Goal: Information Seeking & Learning: Learn about a topic

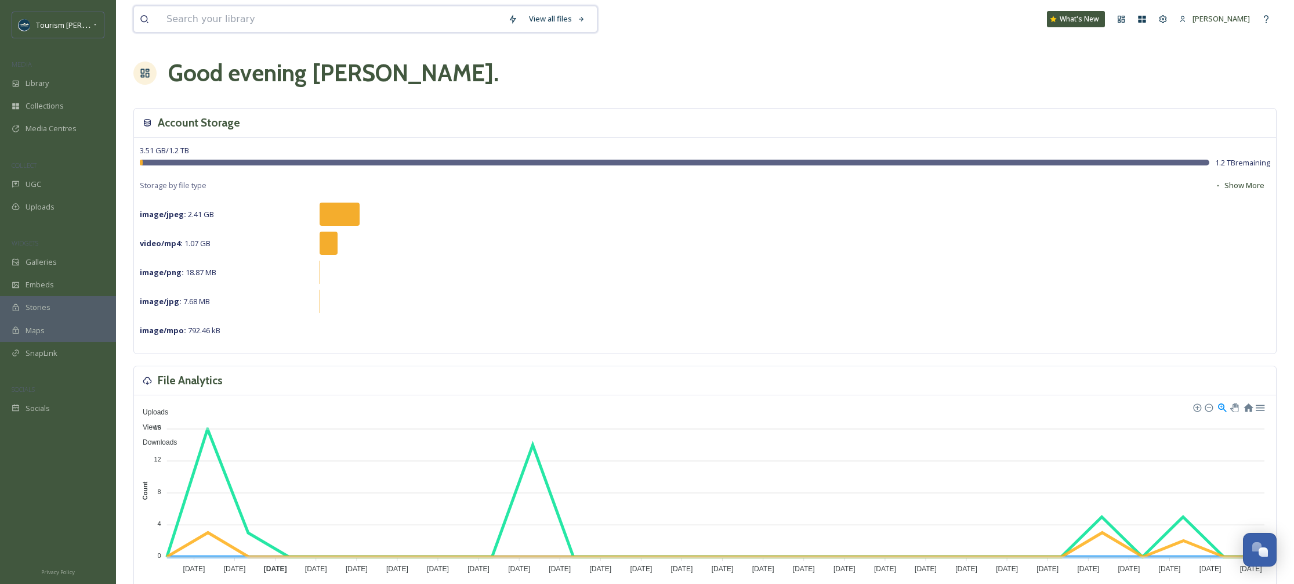
click at [263, 13] on input at bounding box center [332, 19] width 342 height 26
type input "f"
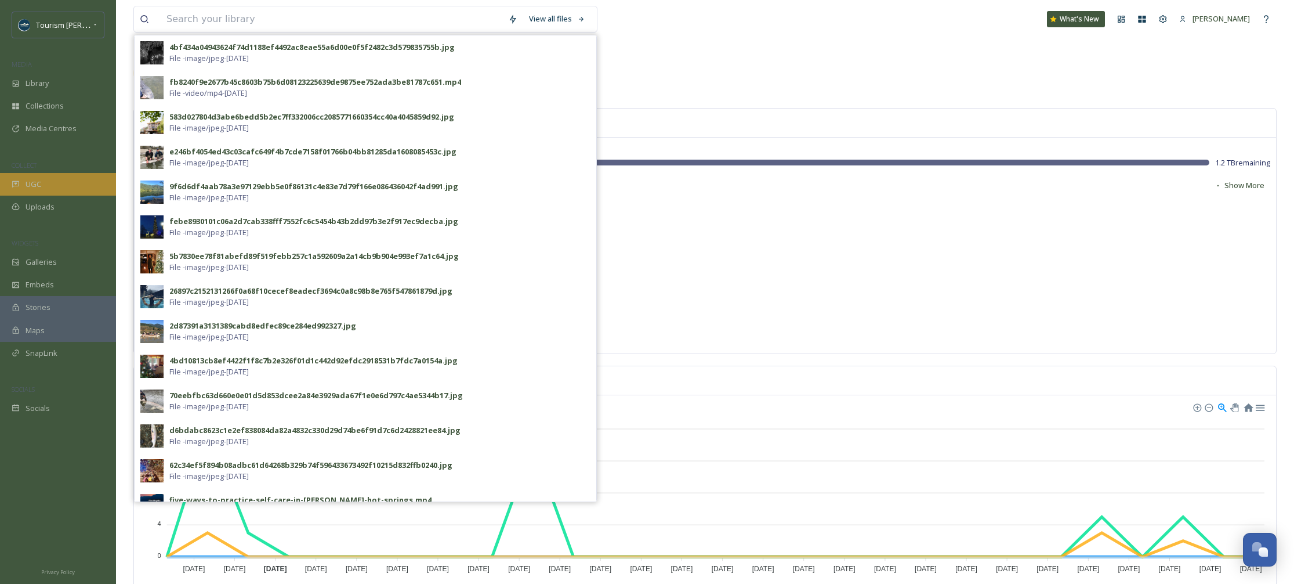
click at [52, 175] on div "UGC" at bounding box center [58, 184] width 116 height 23
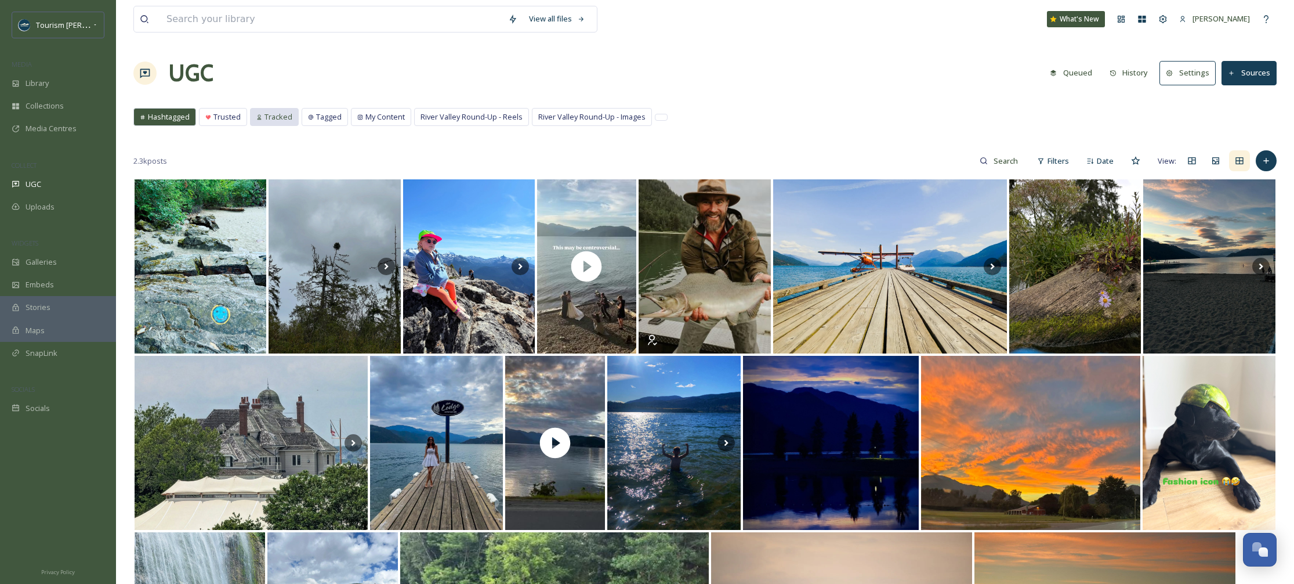
drag, startPoint x: 275, startPoint y: 119, endPoint x: 289, endPoint y: 120, distance: 13.9
click at [275, 119] on span "Tracked" at bounding box center [279, 116] width 28 height 11
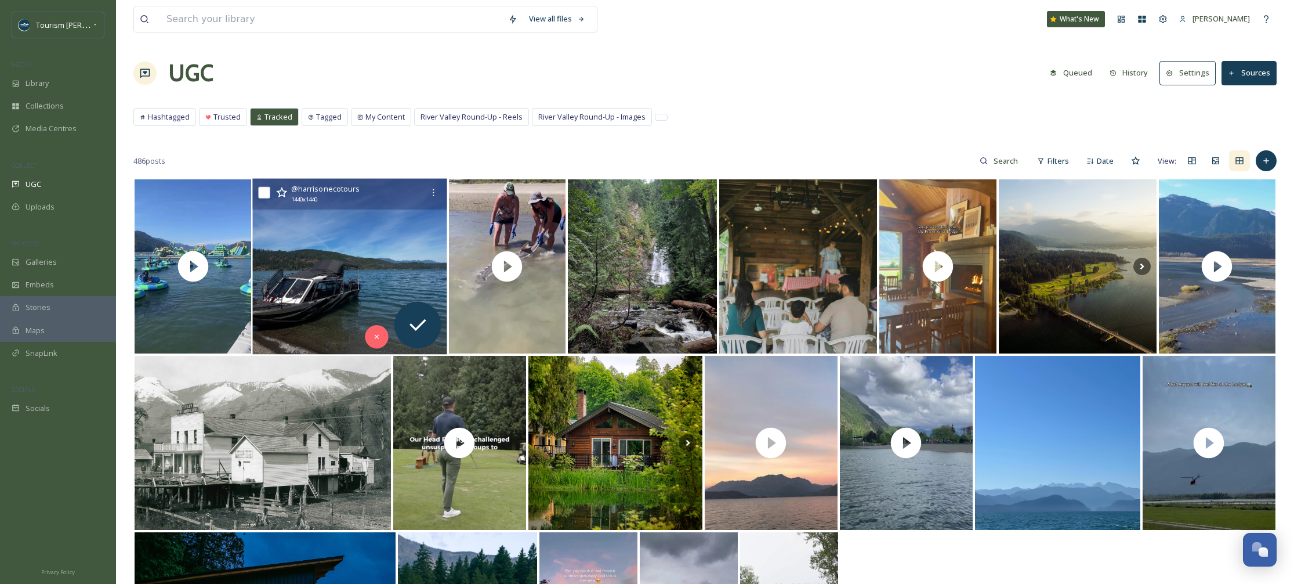
click at [421, 281] on img at bounding box center [349, 267] width 195 height 176
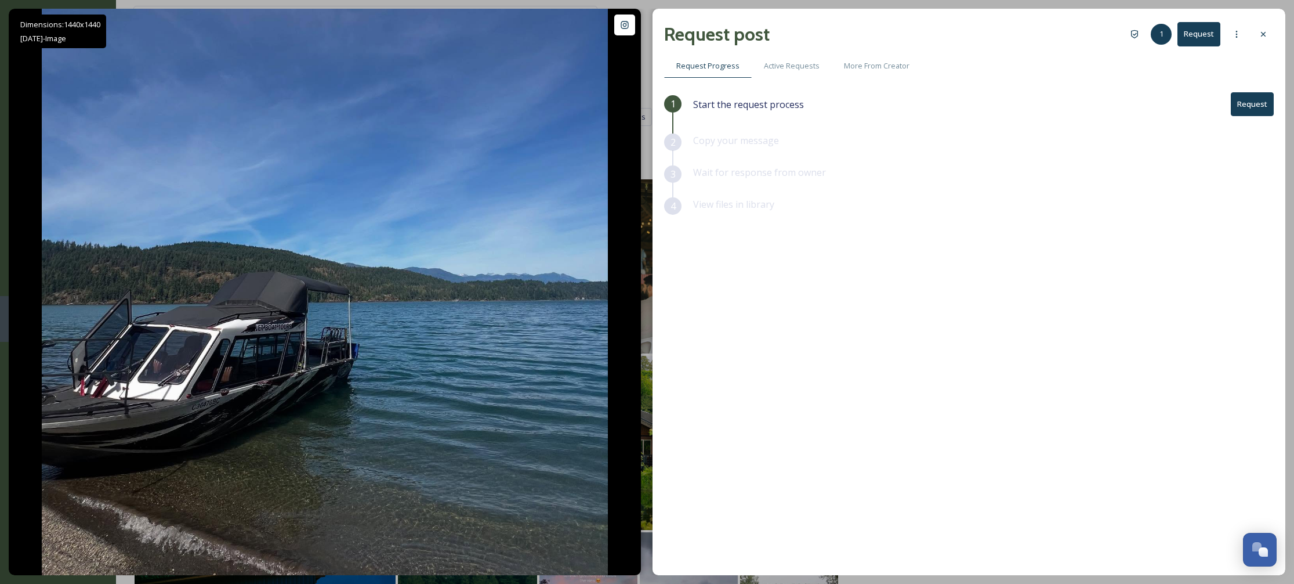
click at [1270, 34] on div at bounding box center [1263, 34] width 21 height 21
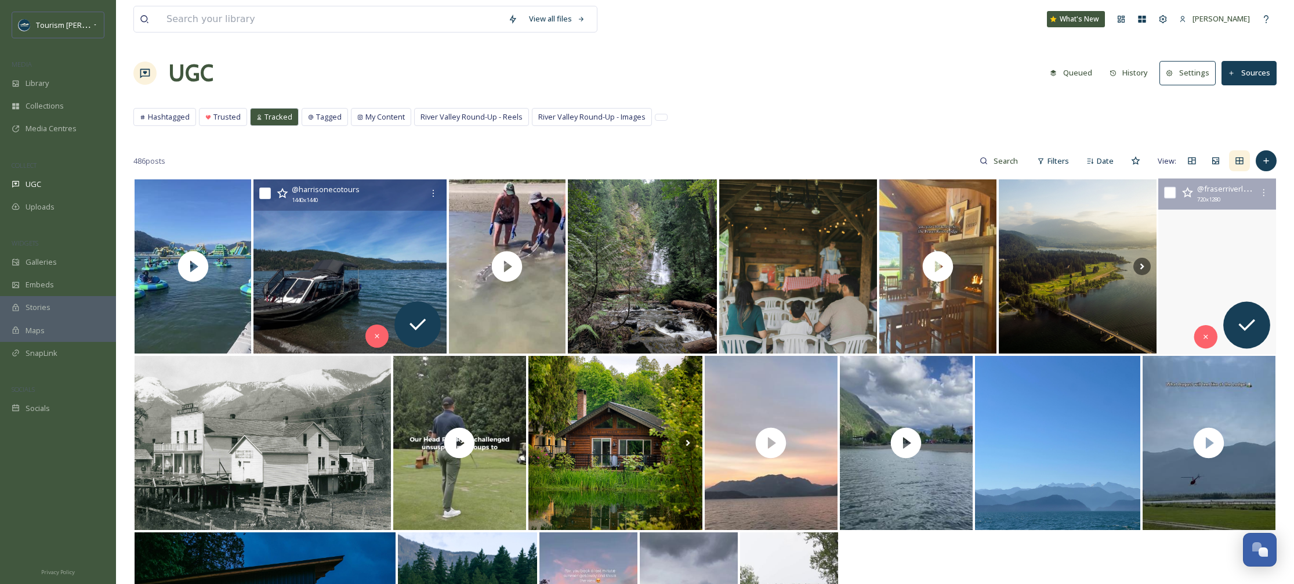
click at [1214, 238] on video "Thousands of bald eagles gather in the Fraser Valley each fall, creating one of…" at bounding box center [1218, 267] width 118 height 176
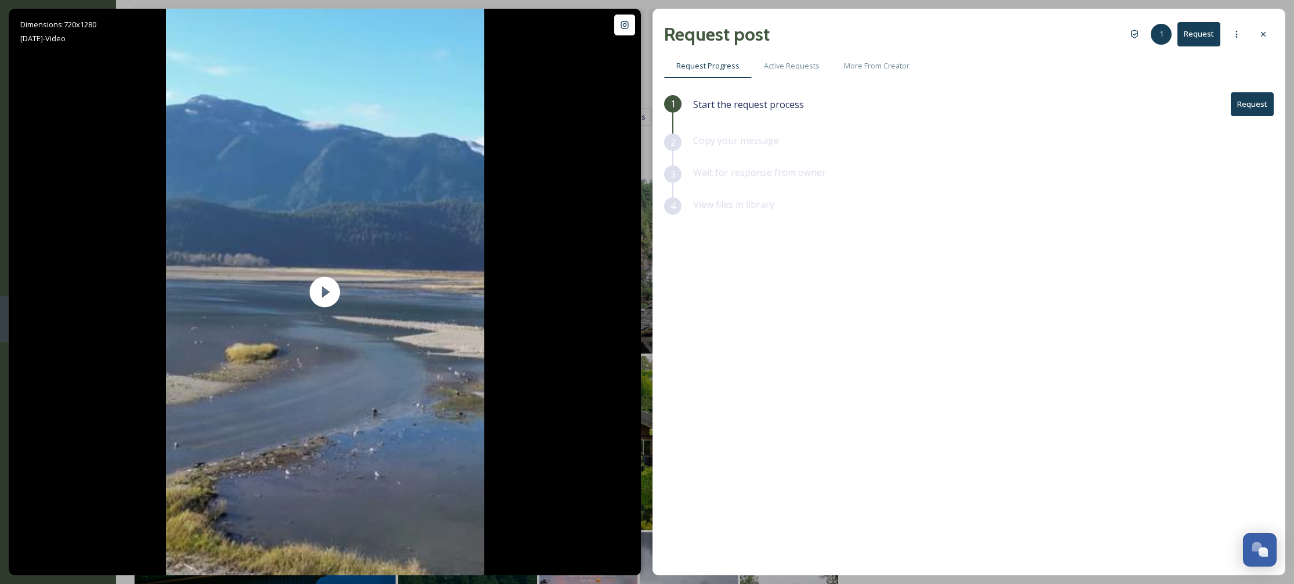
click at [1270, 33] on div at bounding box center [1263, 34] width 21 height 21
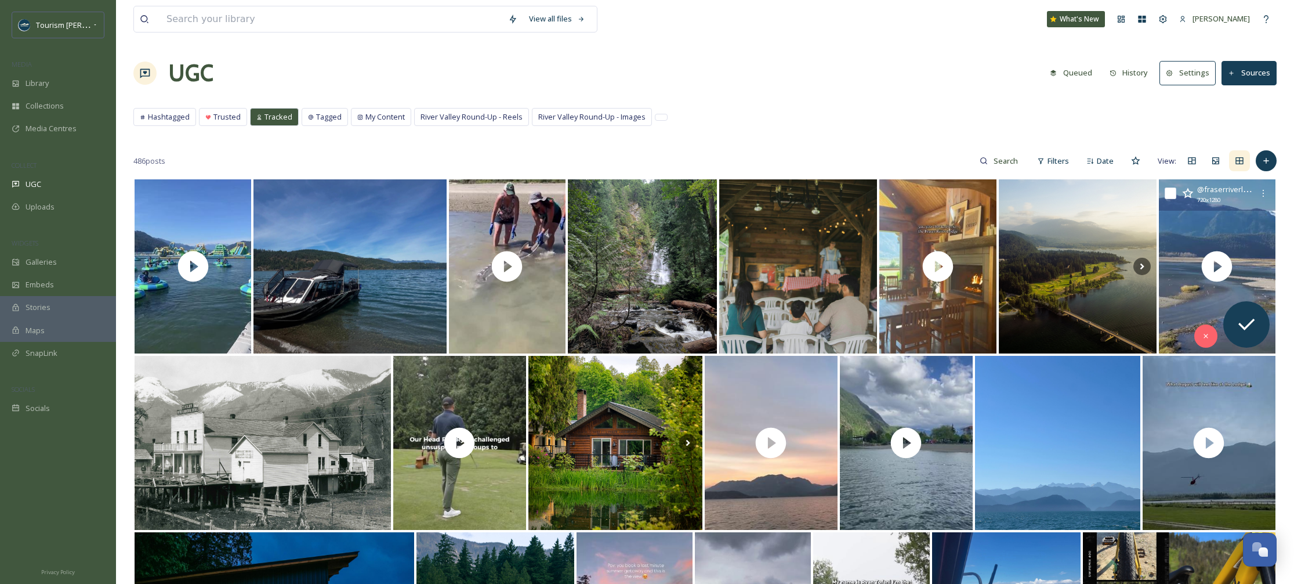
click at [1260, 74] on button "Sources" at bounding box center [1249, 73] width 55 height 24
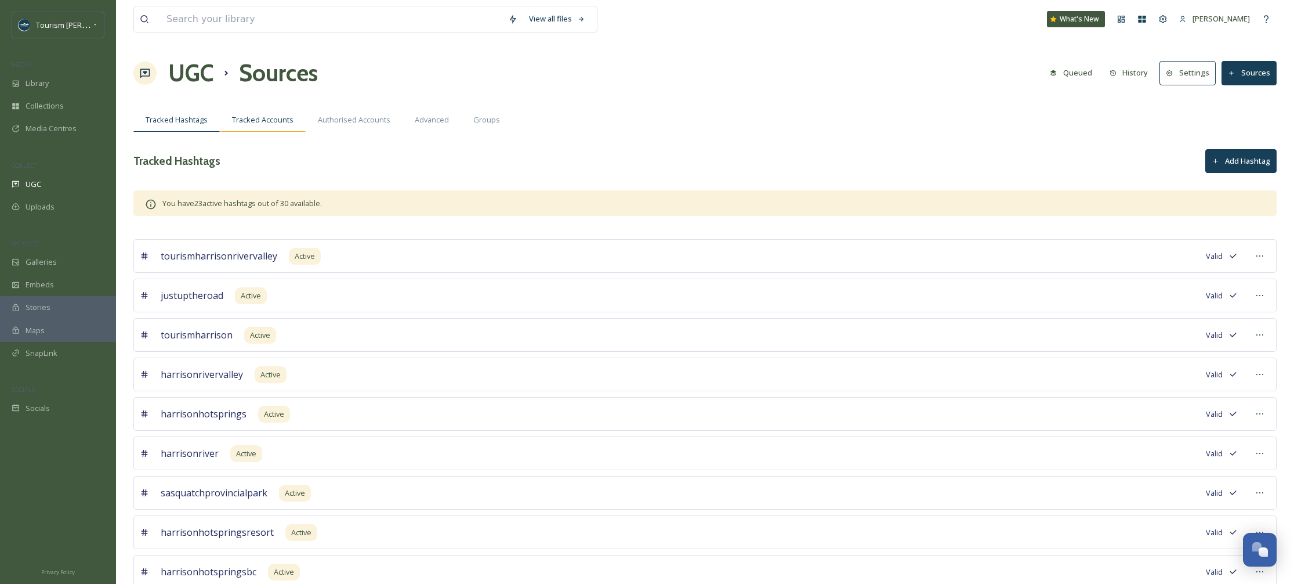
click at [272, 120] on span "Tracked Accounts" at bounding box center [263, 119] width 62 height 11
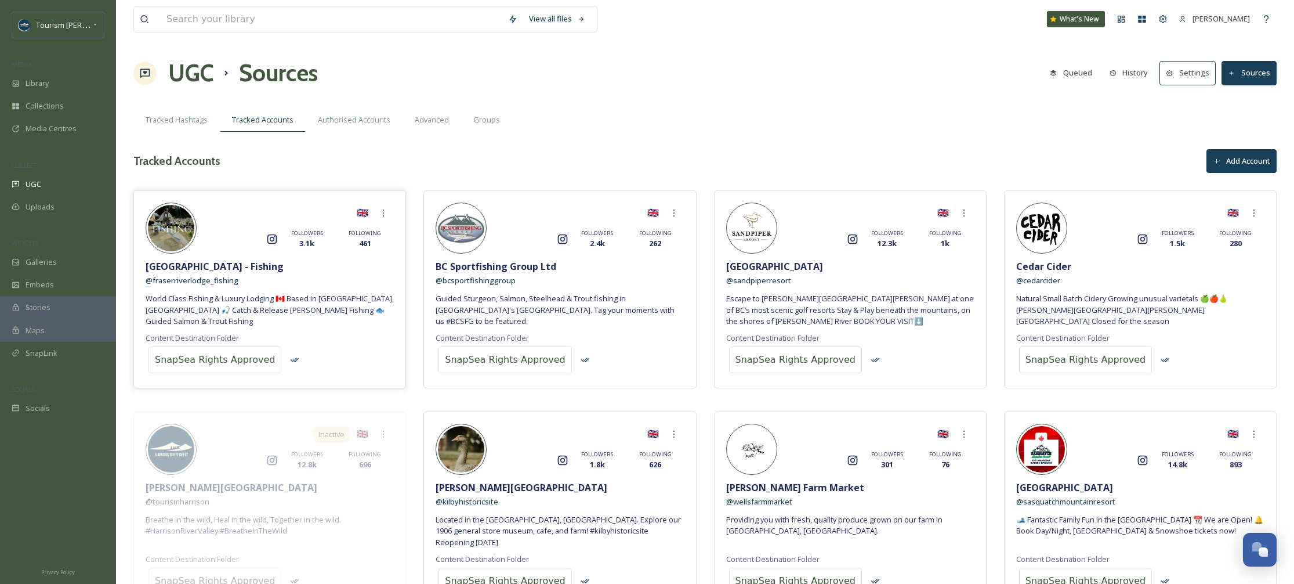
click at [218, 259] on span "[GEOGRAPHIC_DATA] - Fishing" at bounding box center [215, 266] width 138 height 14
click at [382, 215] on icon at bounding box center [383, 212] width 9 height 9
click at [410, 167] on div "Tracked Accounts Add Account" at bounding box center [705, 161] width 1144 height 24
click at [62, 184] on div "UGC" at bounding box center [58, 184] width 116 height 23
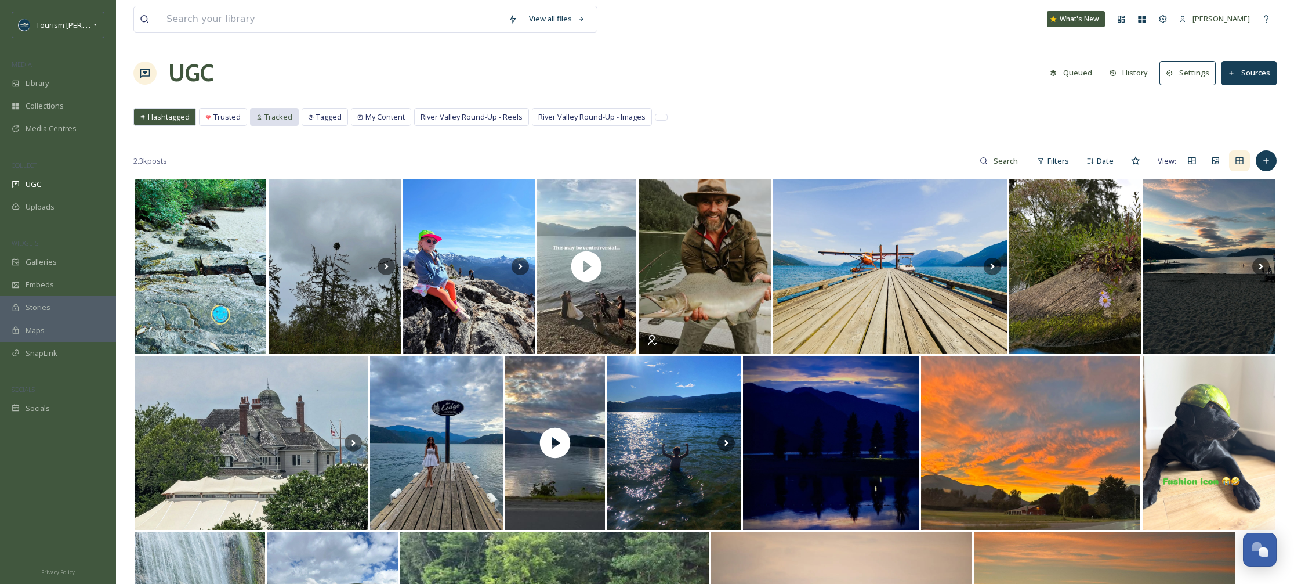
drag, startPoint x: 279, startPoint y: 110, endPoint x: 263, endPoint y: 118, distance: 17.6
click at [279, 110] on div "Tracked" at bounding box center [275, 117] width 48 height 17
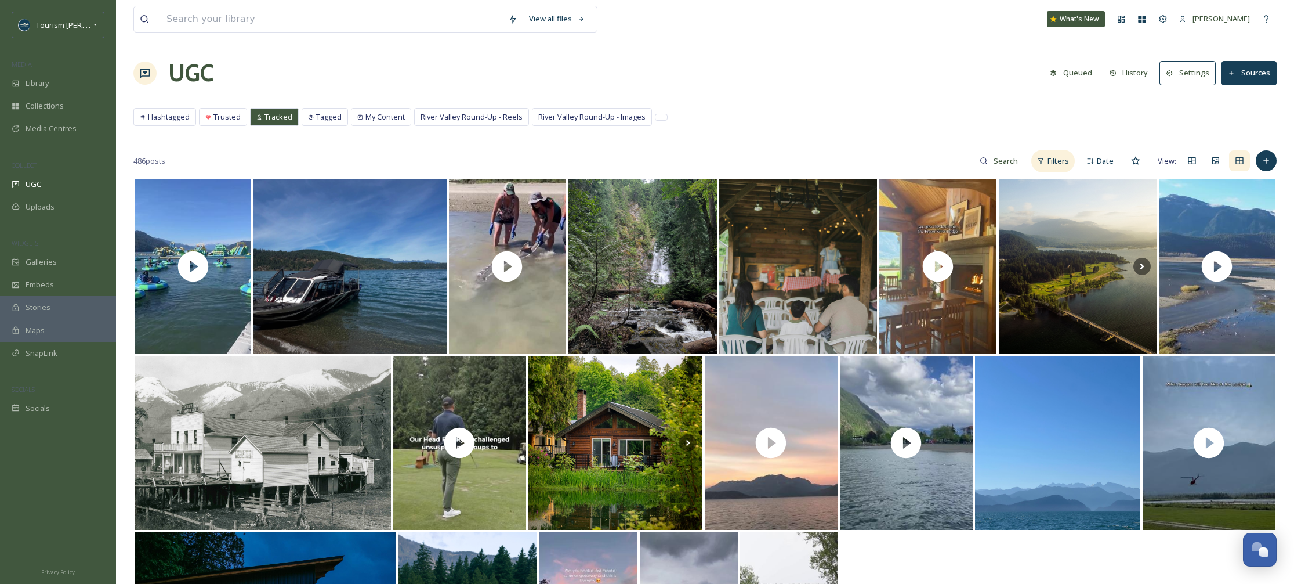
click at [1048, 165] on div "Filters" at bounding box center [1054, 161] width 44 height 23
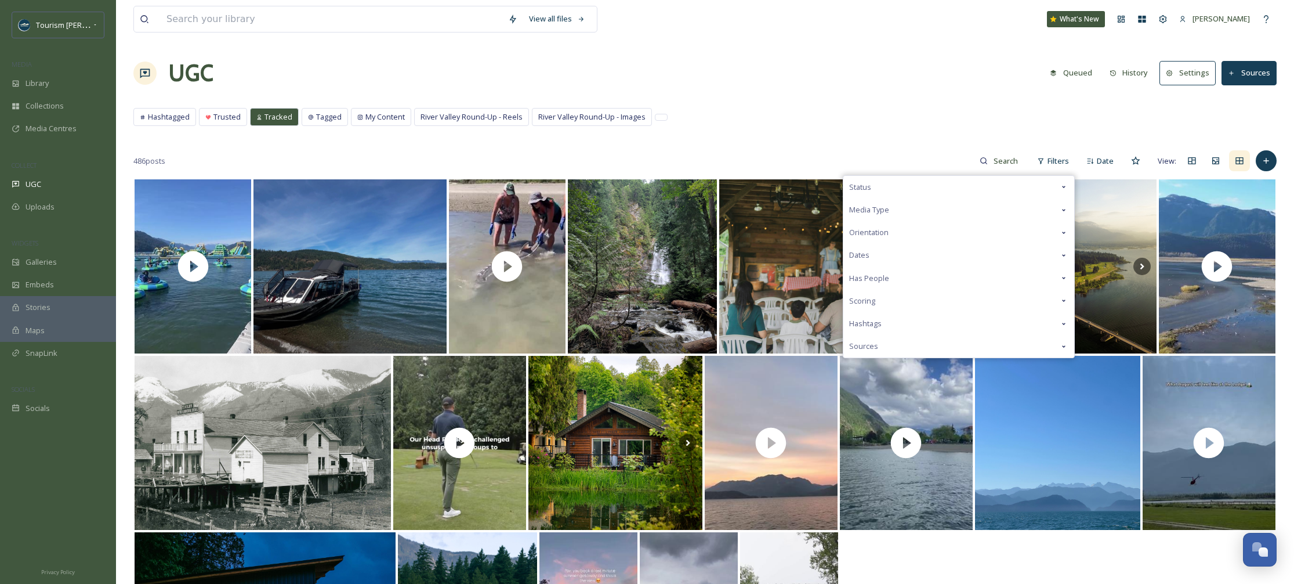
click at [925, 133] on div "View all files What's New [PERSON_NAME] UGC Queued History Settings Sources Has…" at bounding box center [705, 381] width 1178 height 762
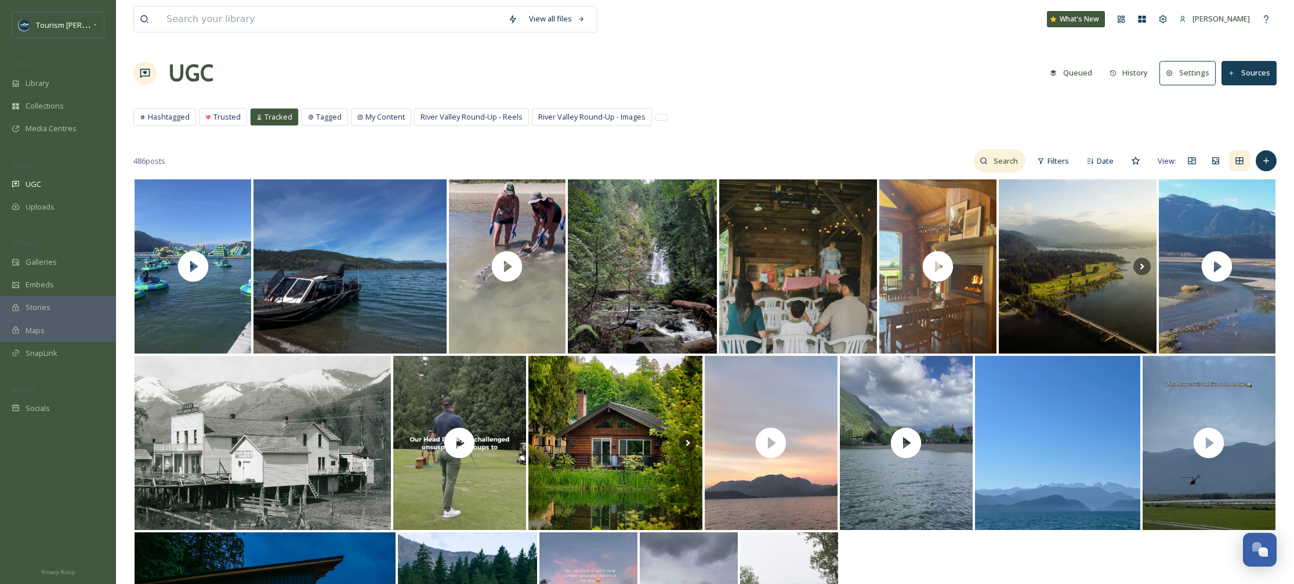
click at [1010, 160] on input at bounding box center [1007, 160] width 38 height 23
type input "r"
type input "fraserriverlodge_fishing"
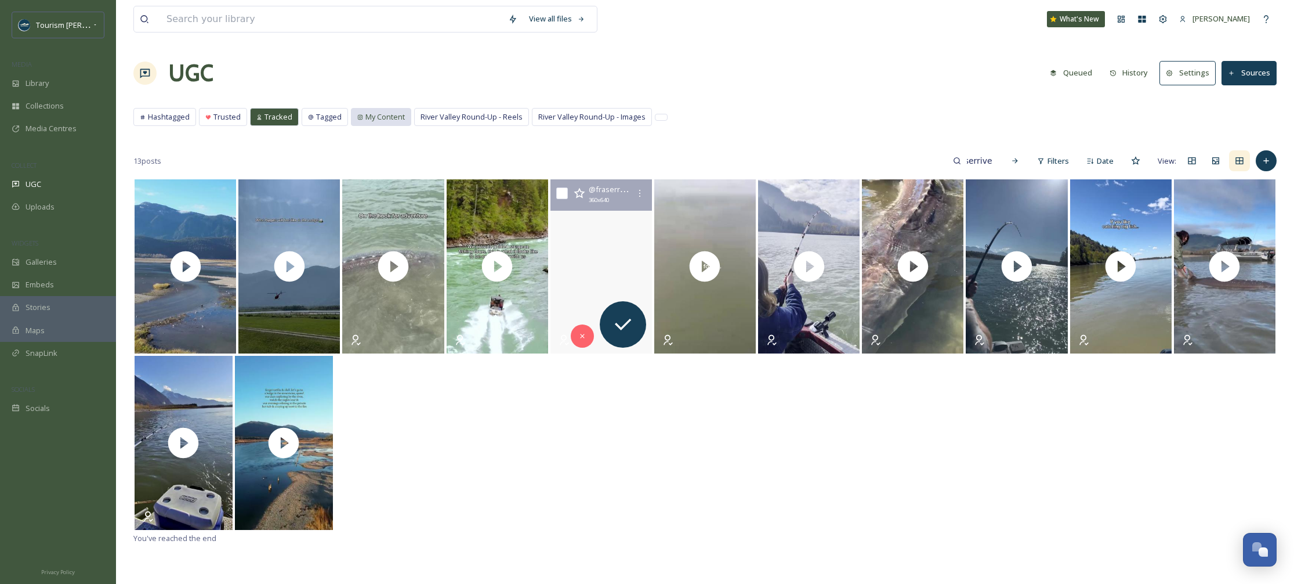
click at [380, 114] on span "My Content" at bounding box center [385, 116] width 39 height 11
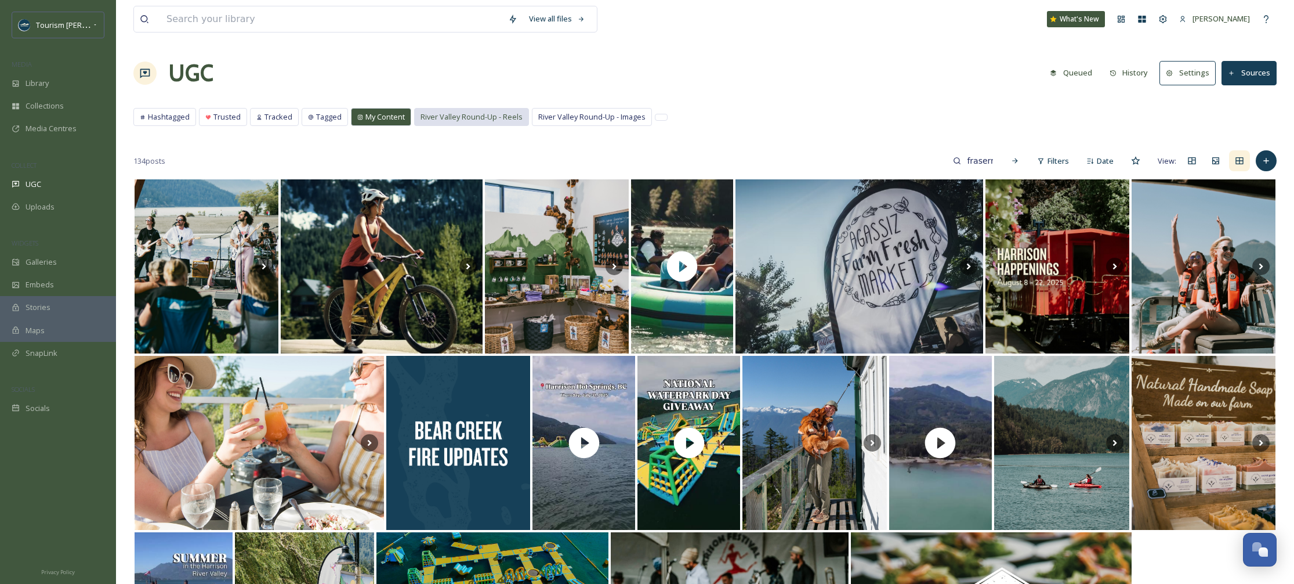
click at [483, 121] on span "River Valley Round-Up - Reels" at bounding box center [472, 116] width 102 height 11
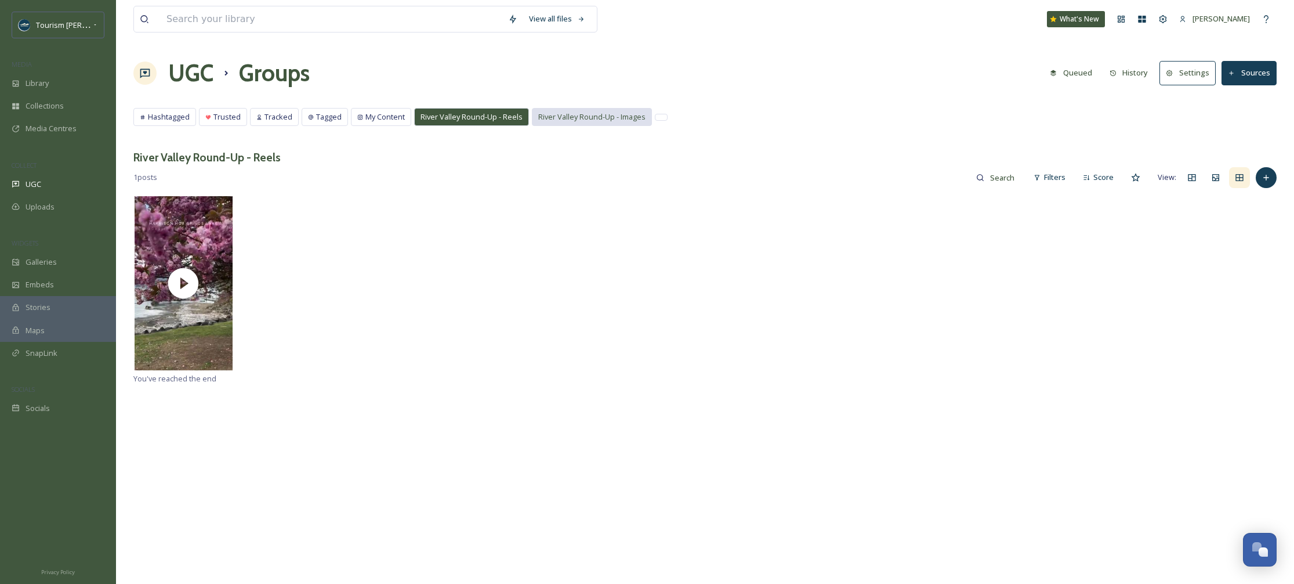
click at [567, 118] on span "River Valley Round-Up - Images" at bounding box center [591, 116] width 107 height 11
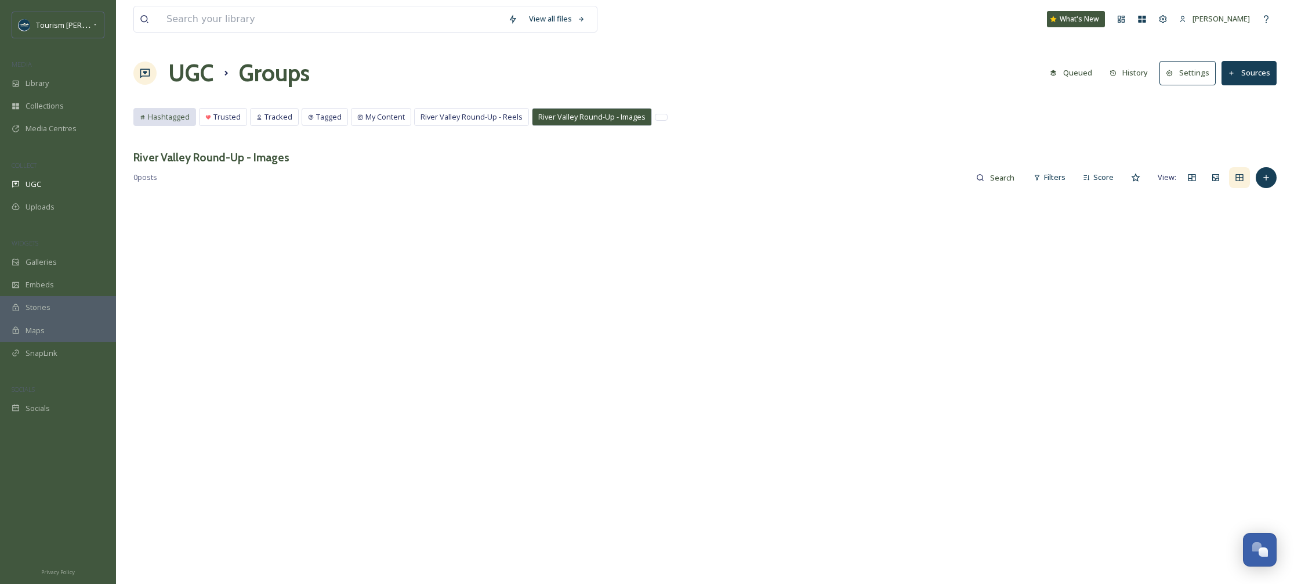
click at [164, 115] on span "Hashtagged" at bounding box center [169, 116] width 42 height 11
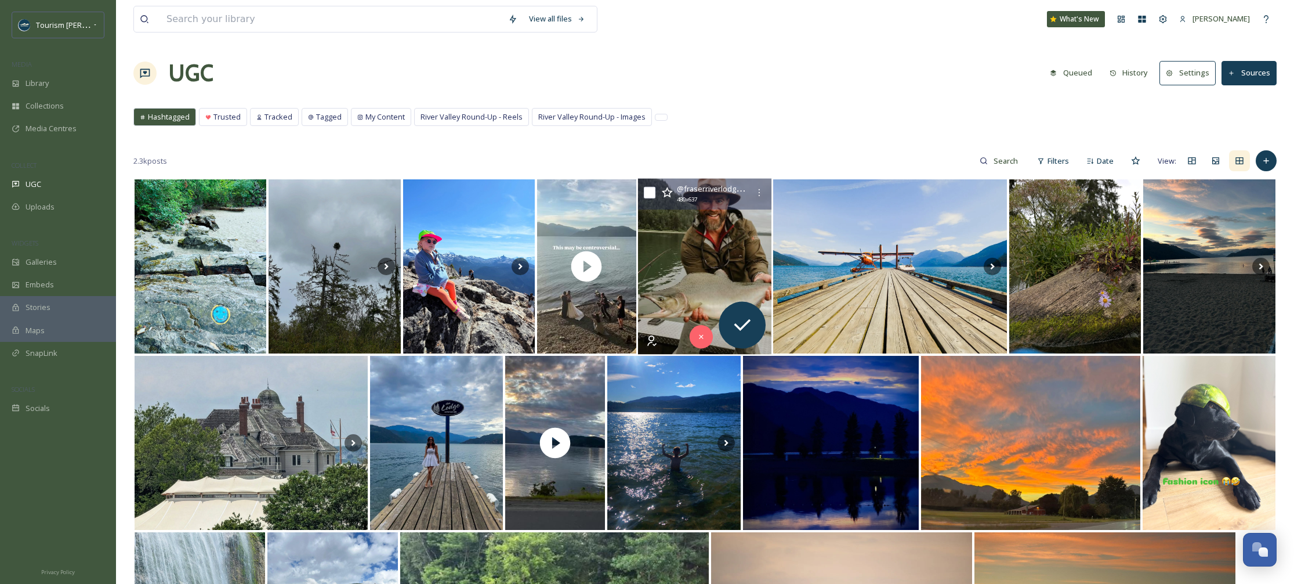
click at [746, 256] on img at bounding box center [705, 267] width 134 height 176
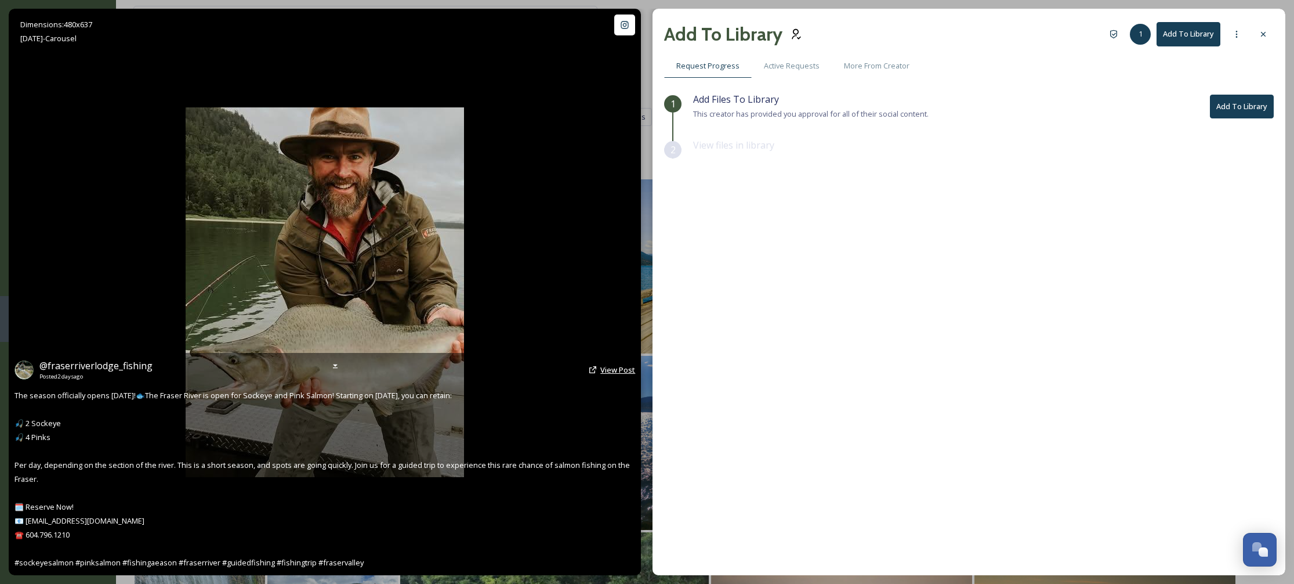
click at [626, 372] on span "View Post" at bounding box center [618, 369] width 35 height 10
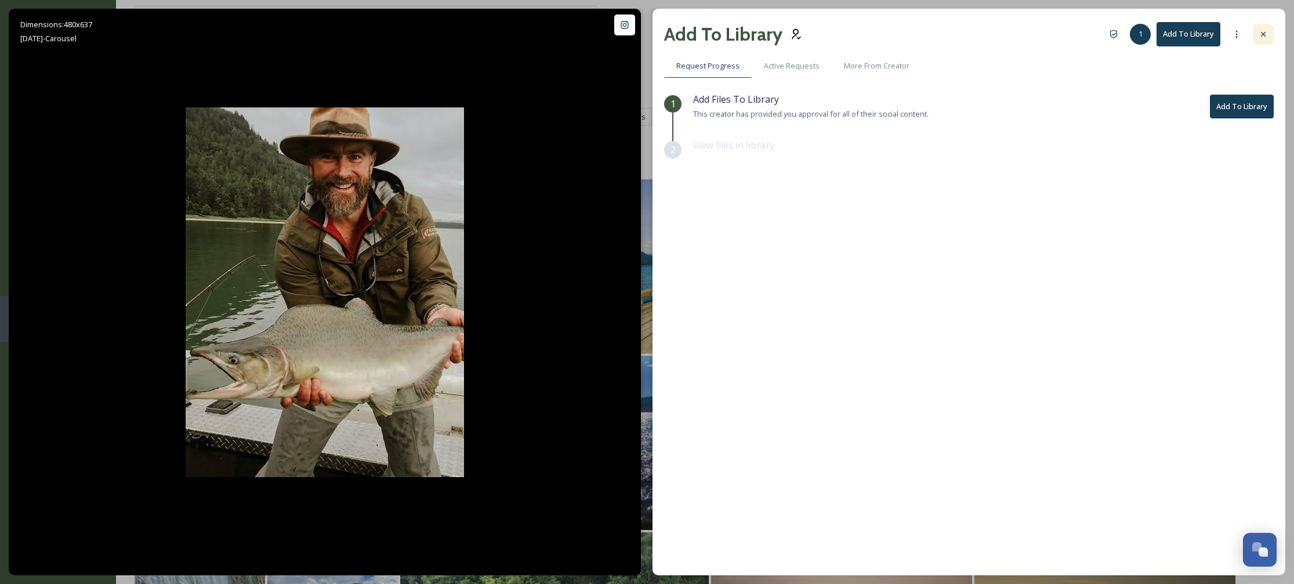
click at [1269, 31] on div at bounding box center [1263, 34] width 21 height 21
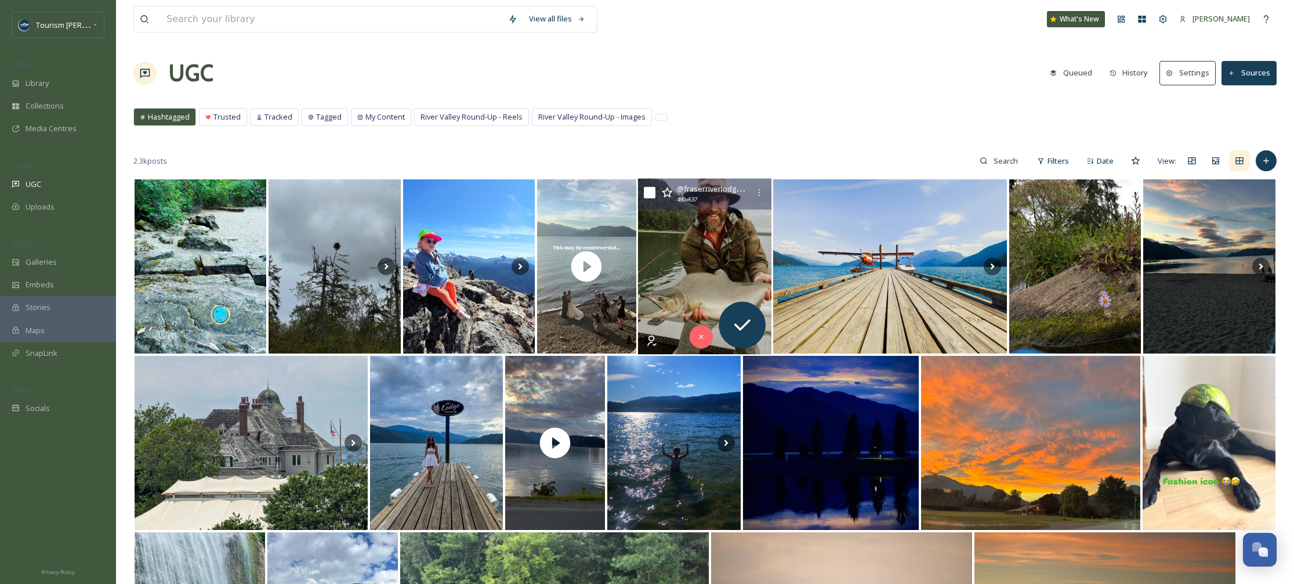
click at [691, 285] on img at bounding box center [705, 267] width 134 height 176
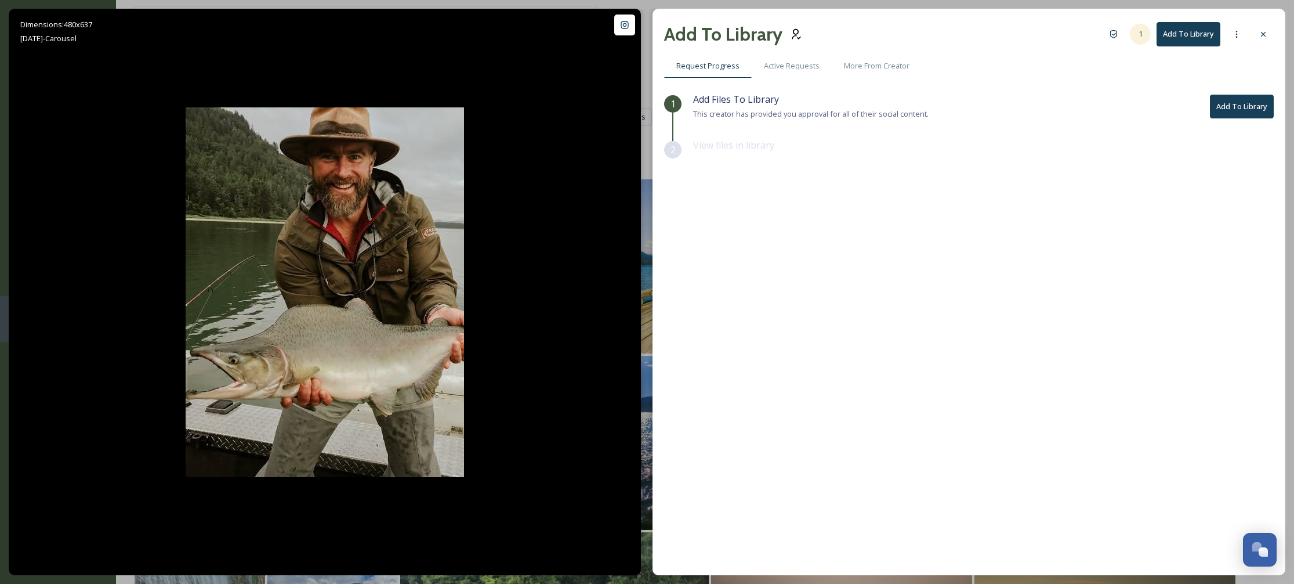
click at [1140, 37] on span "1" at bounding box center [1141, 33] width 4 height 11
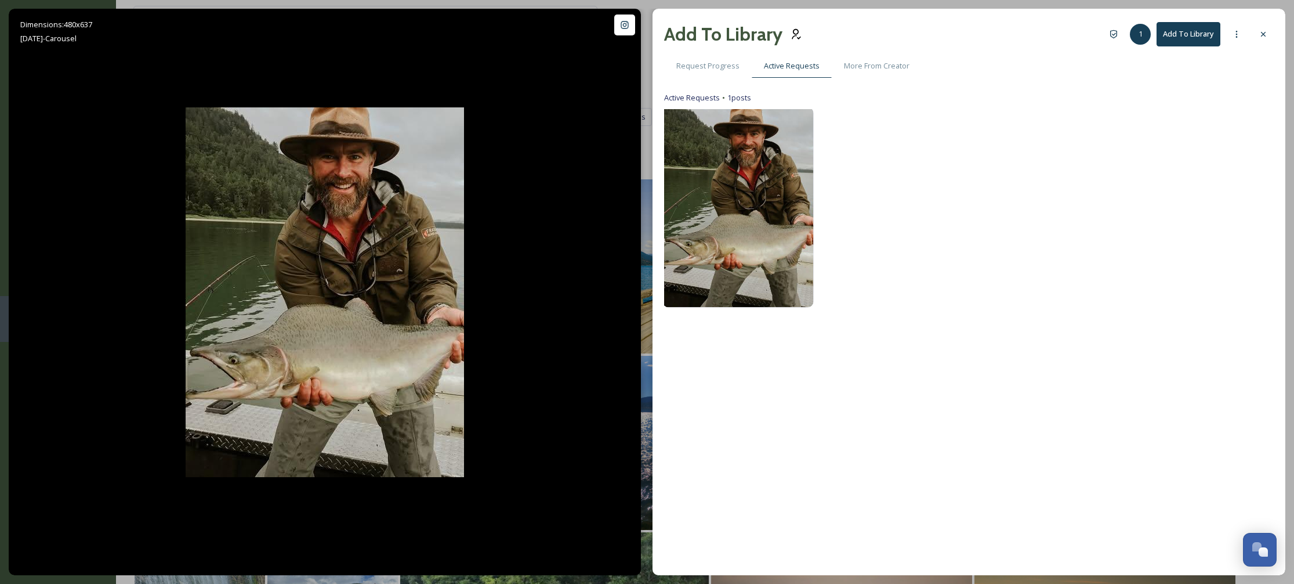
click at [735, 167] on img at bounding box center [738, 207] width 151 height 200
click at [741, 165] on img at bounding box center [738, 207] width 151 height 200
click at [883, 70] on span "More From Creator" at bounding box center [877, 65] width 66 height 11
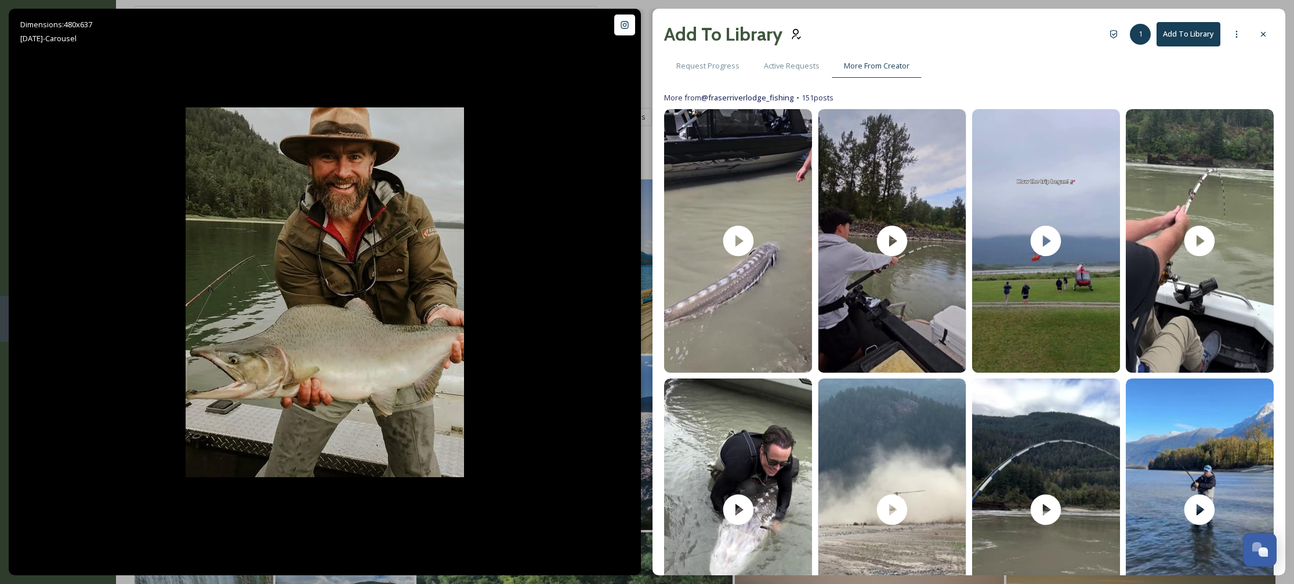
scroll to position [1, 0]
click at [1236, 35] on icon at bounding box center [1236, 34] width 9 height 9
click at [1196, 31] on button "Add To Library" at bounding box center [1189, 34] width 64 height 24
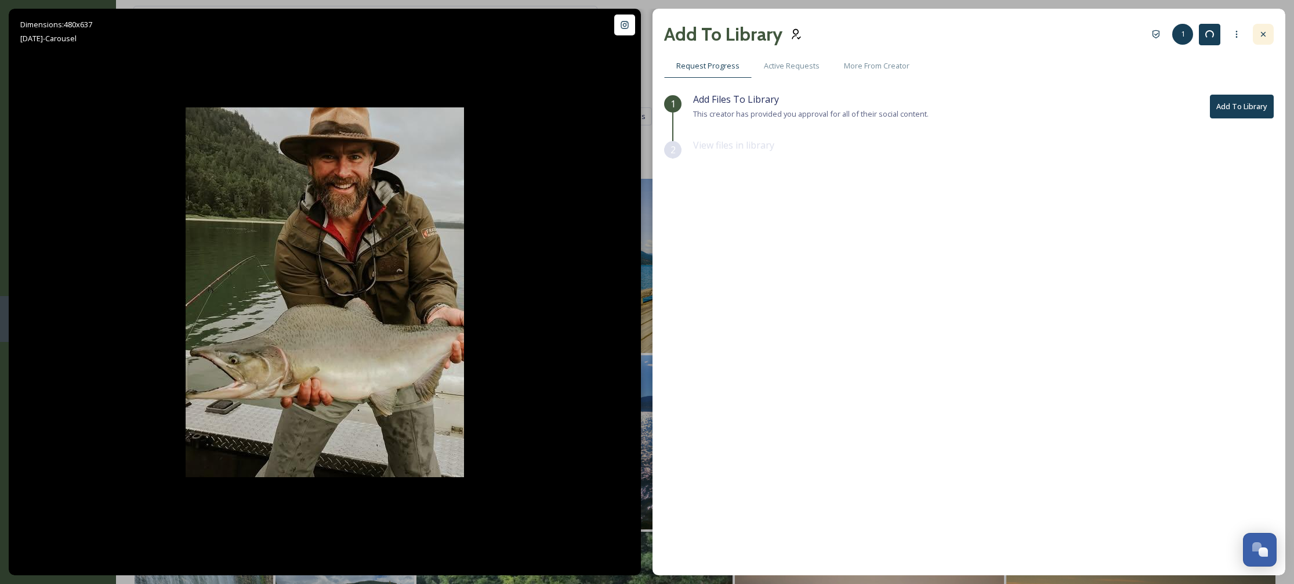
click at [1260, 30] on icon at bounding box center [1263, 34] width 9 height 9
